Goal: Transaction & Acquisition: Purchase product/service

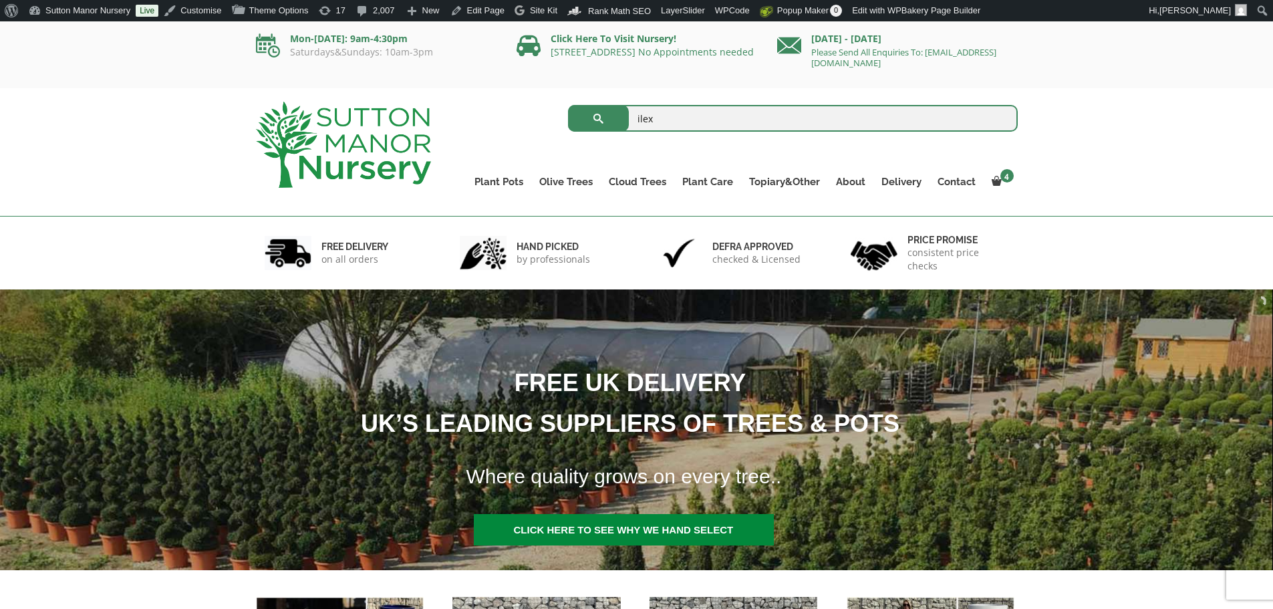
type input "ilex"
click at [568, 105] on button "submit" at bounding box center [598, 118] width 61 height 27
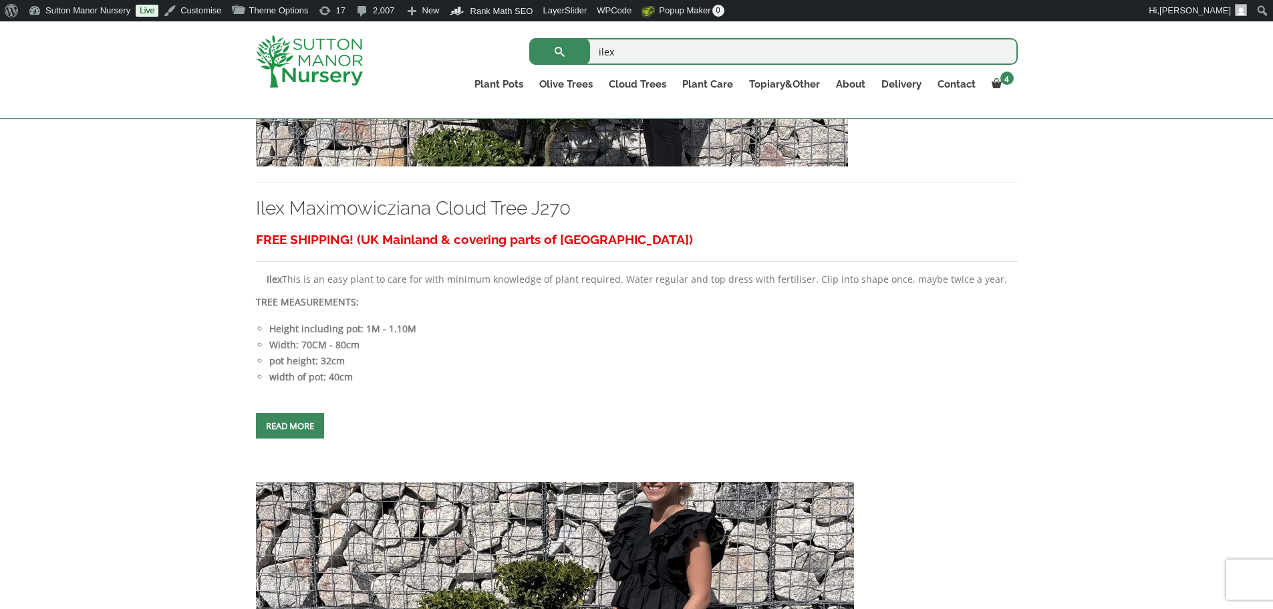
scroll to position [2205, 0]
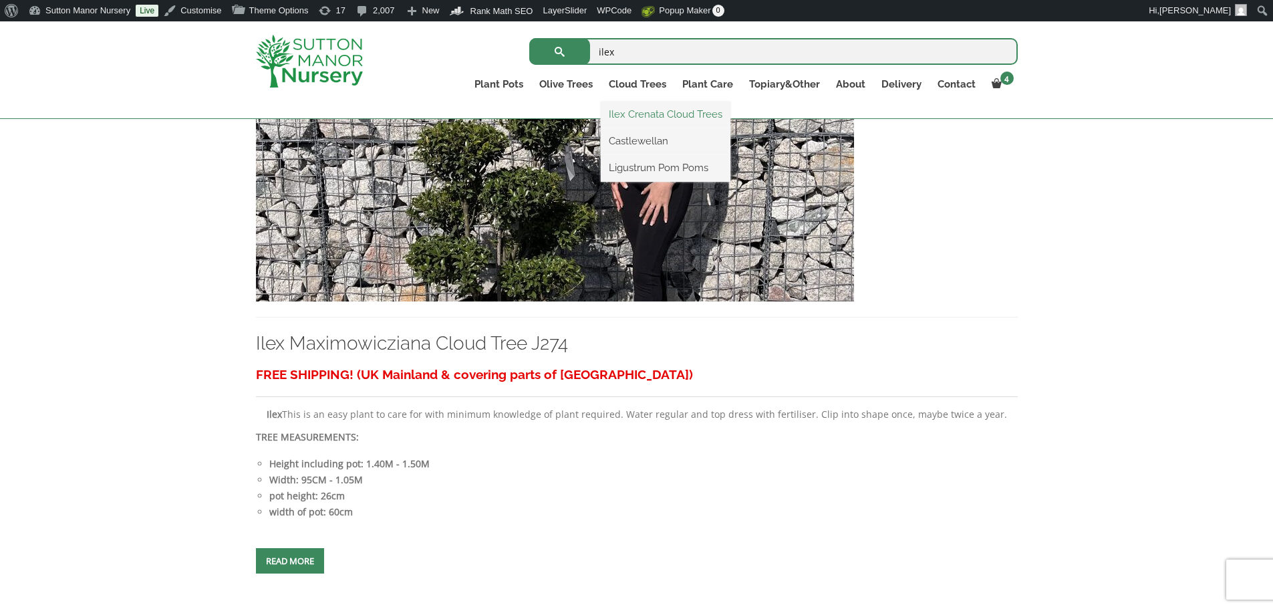
click at [666, 116] on link "Ilex Crenata Cloud Trees" at bounding box center [666, 114] width 130 height 20
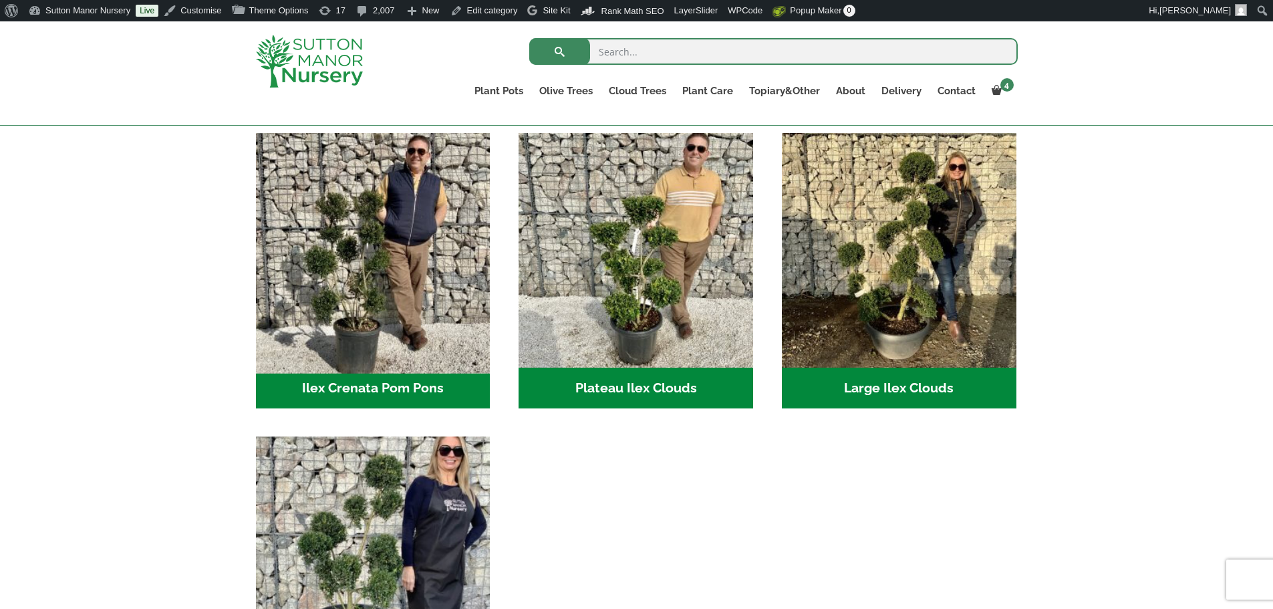
scroll to position [200, 0]
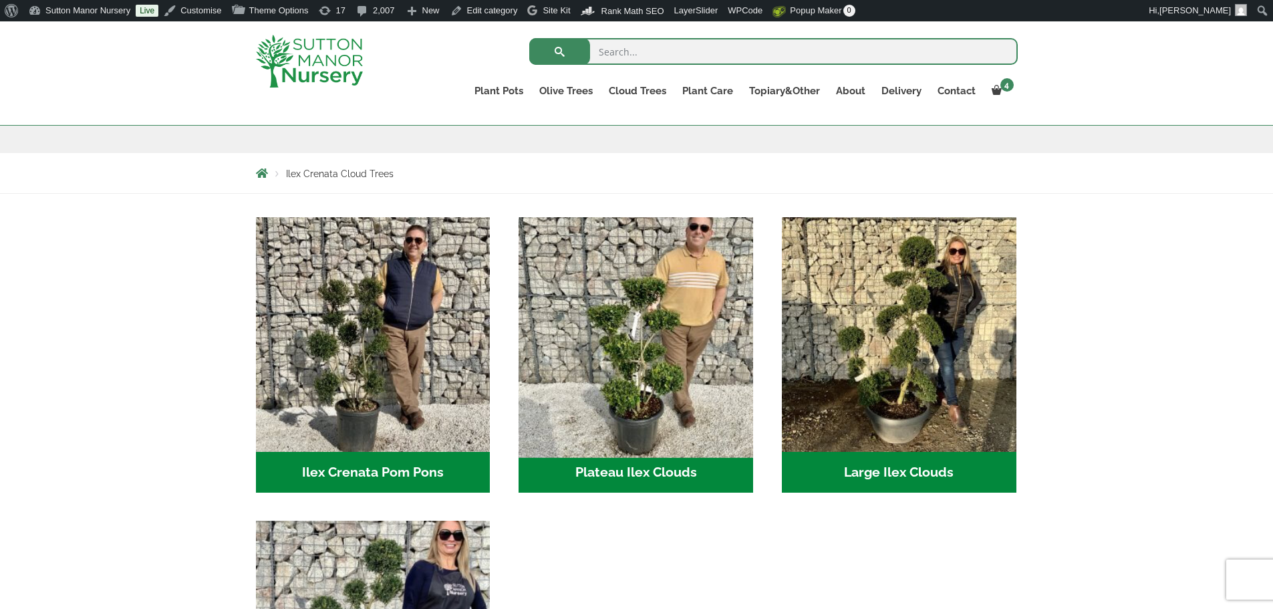
click at [647, 287] on img "Visit product category Plateau Ilex Clouds" at bounding box center [636, 334] width 246 height 246
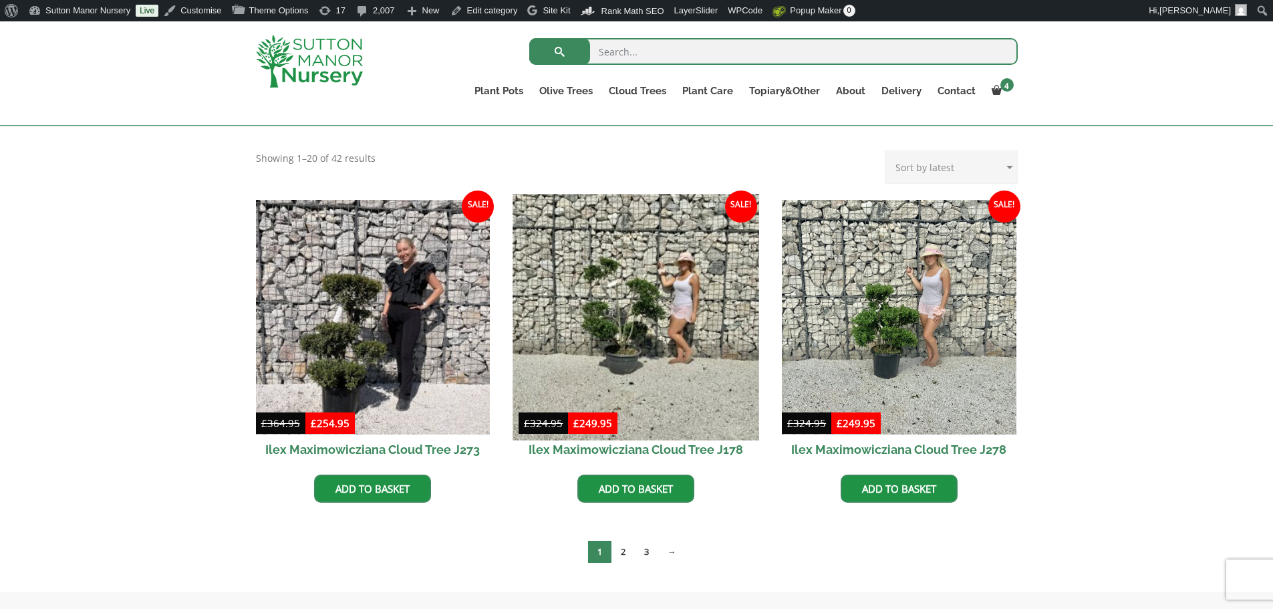
click at [647, 231] on img at bounding box center [636, 317] width 246 height 246
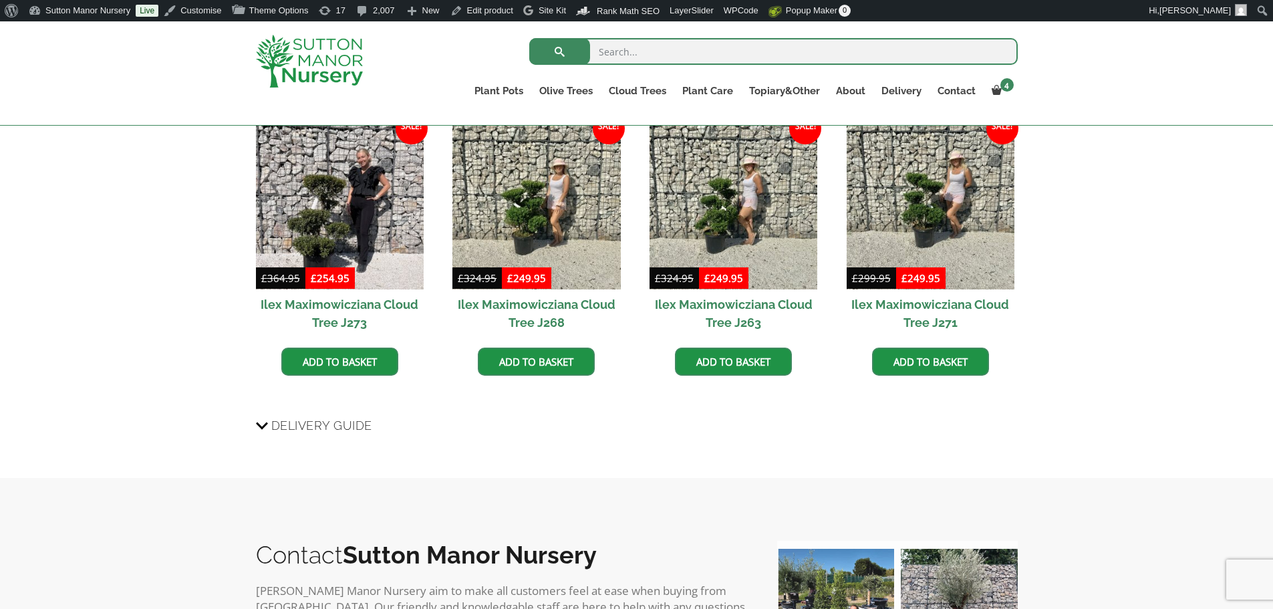
scroll to position [1391, 0]
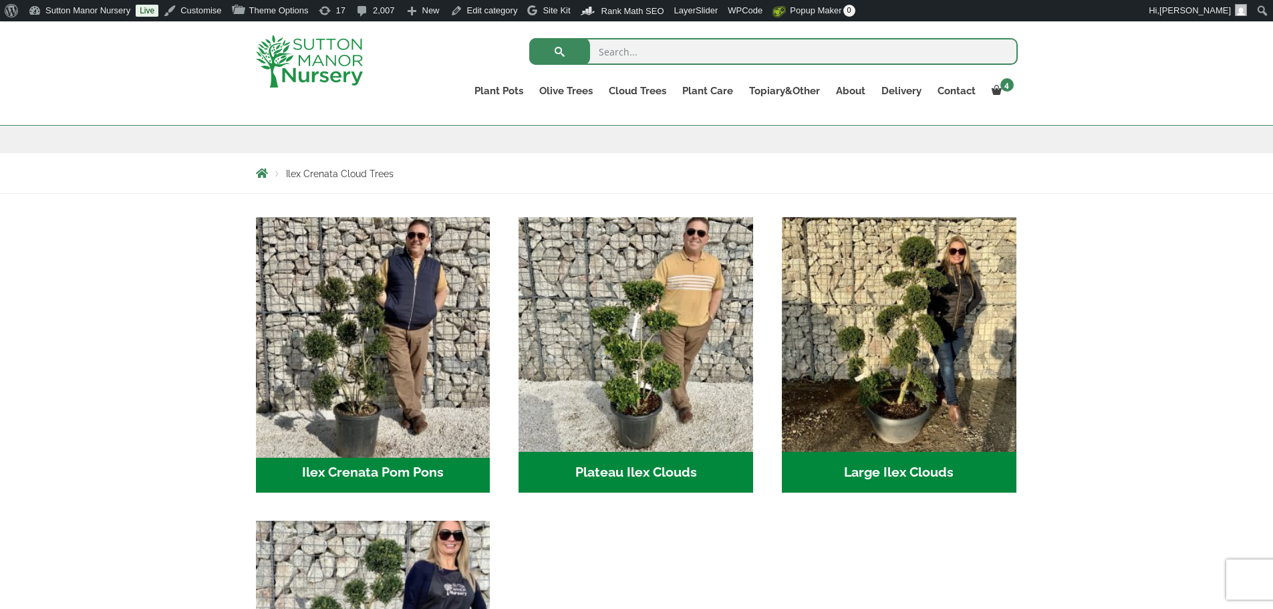
click at [343, 373] on img "Visit product category Ilex Crenata Pom Pons" at bounding box center [373, 334] width 246 height 246
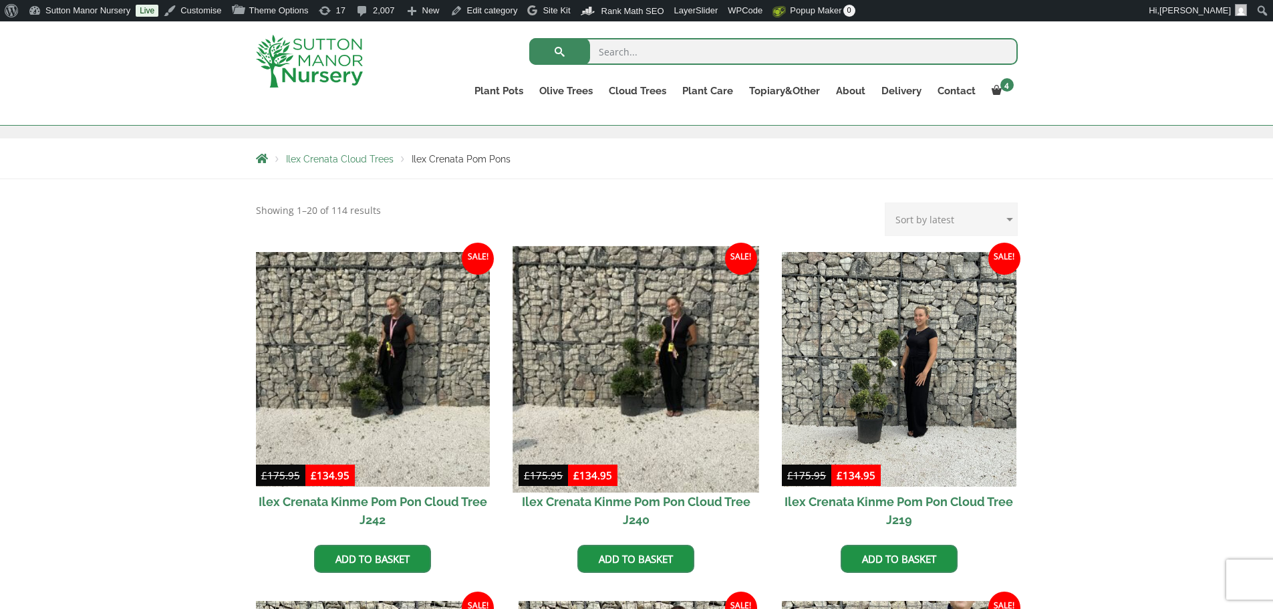
scroll to position [267, 0]
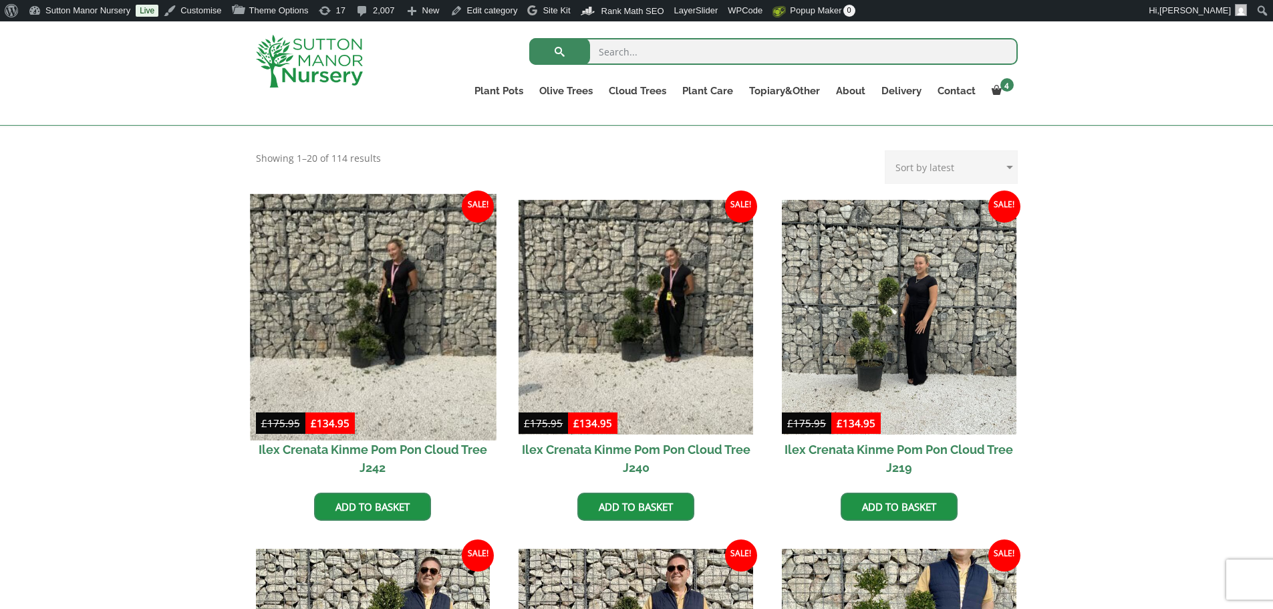
click at [363, 333] on img at bounding box center [373, 317] width 246 height 246
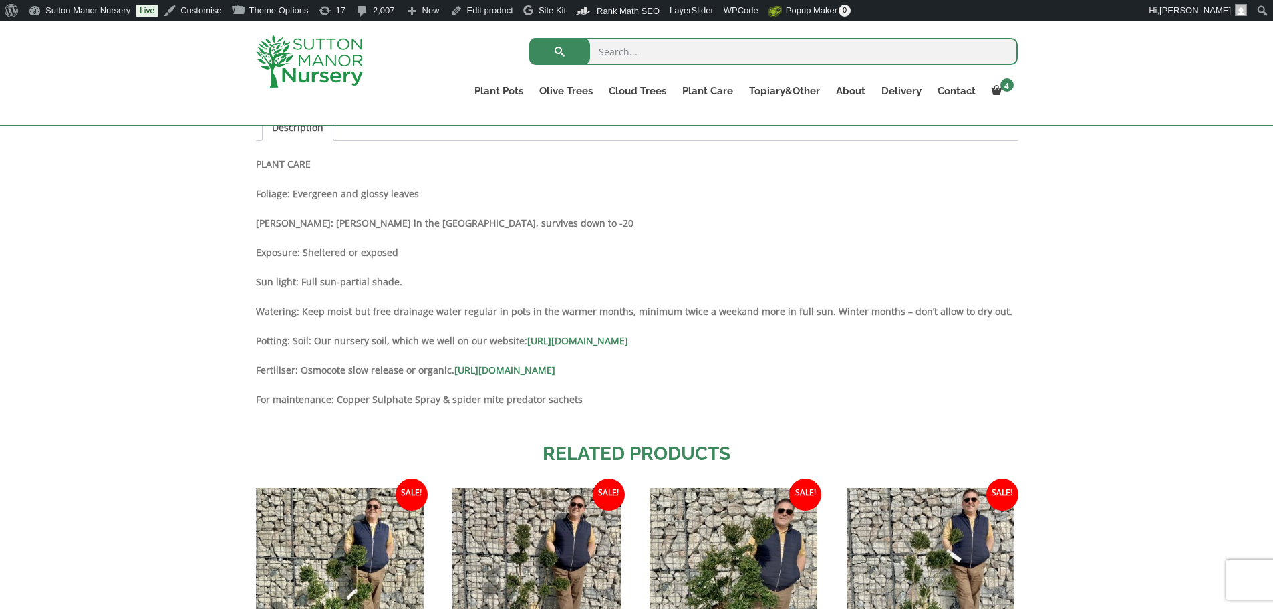
scroll to position [935, 0]
drag, startPoint x: 258, startPoint y: 361, endPoint x: 880, endPoint y: 373, distance: 622.2
click at [880, 373] on p "Fertiliser: Osmocote slow release or organic. https://www.suttonmanornursery.co…" at bounding box center [637, 369] width 762 height 16
copy strong "Fertiliser: Osmocote slow release or organic. https://www.suttonmanornursery.co…"
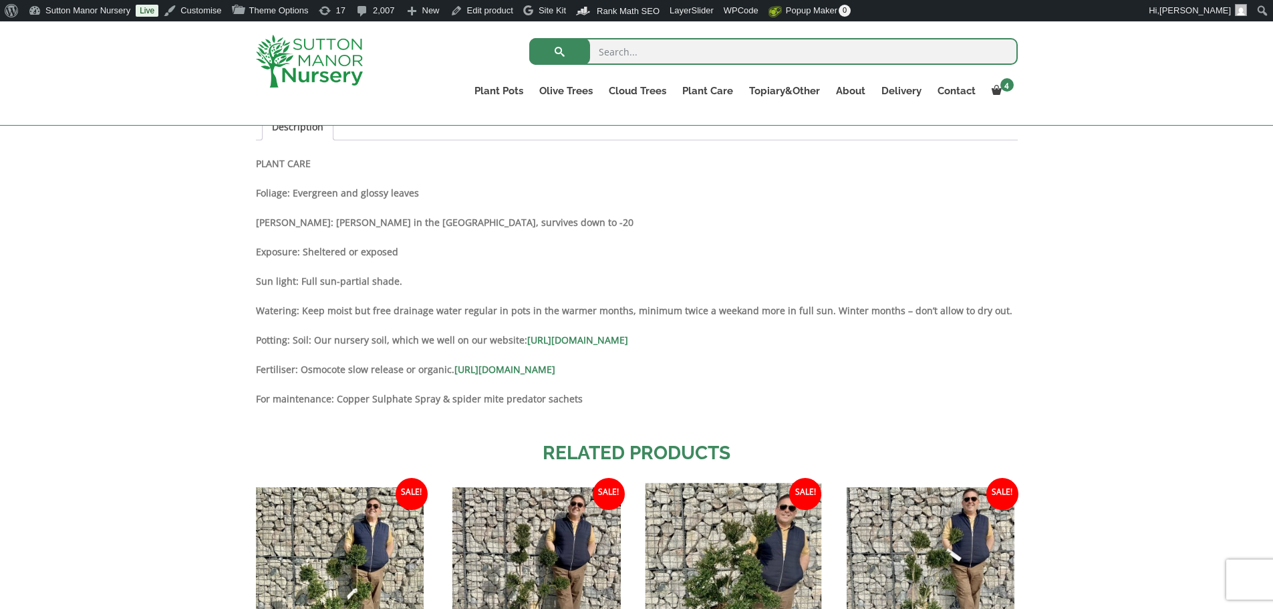
click at [706, 490] on img at bounding box center [733, 570] width 176 height 176
click at [690, 553] on img at bounding box center [733, 570] width 176 height 176
